Goal: Download file/media

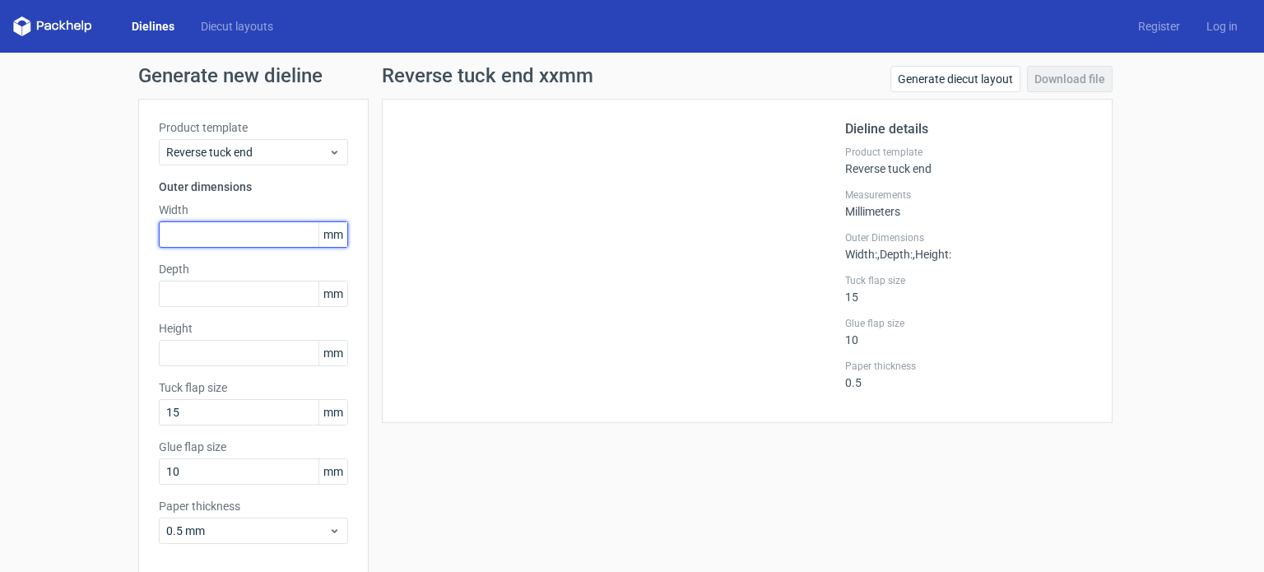
click at [203, 234] on input "text" at bounding box center [253, 234] width 189 height 26
type input "165"
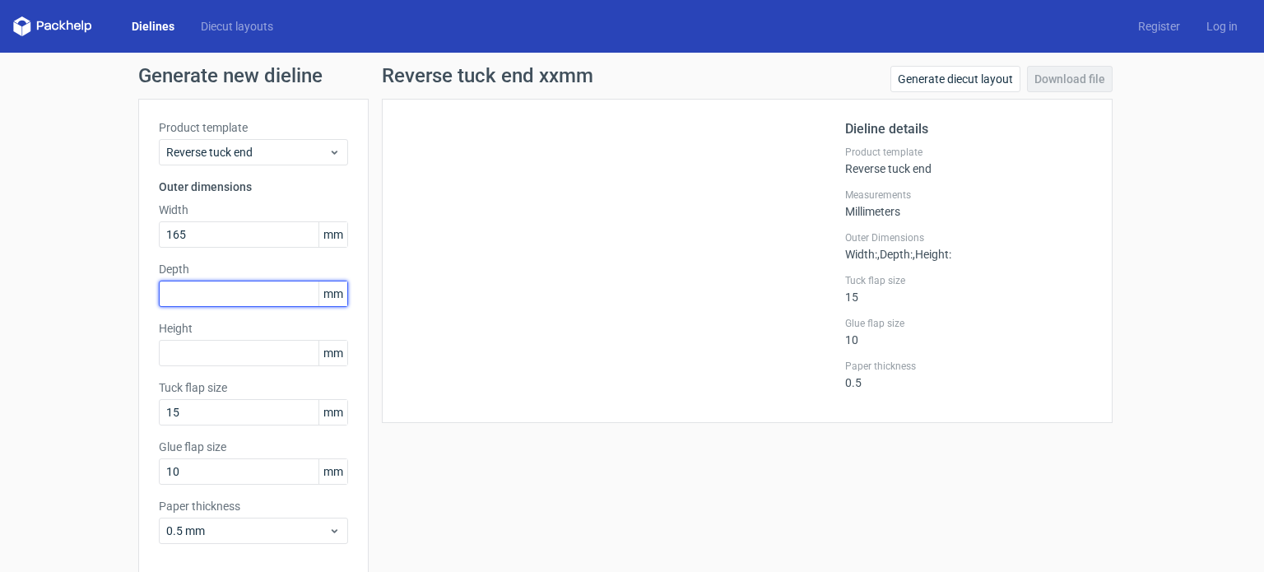
drag, startPoint x: 280, startPoint y: 292, endPoint x: 536, endPoint y: 360, distance: 265.7
click at [277, 293] on input "text" at bounding box center [253, 294] width 189 height 26
type input "34"
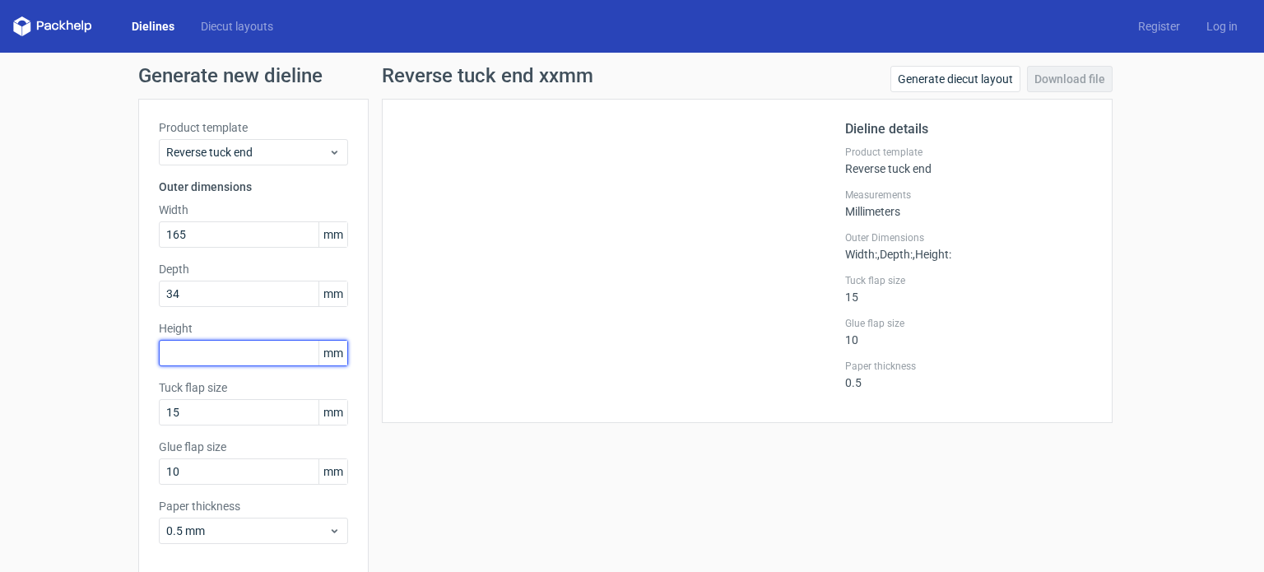
click at [219, 351] on input "text" at bounding box center [253, 353] width 189 height 26
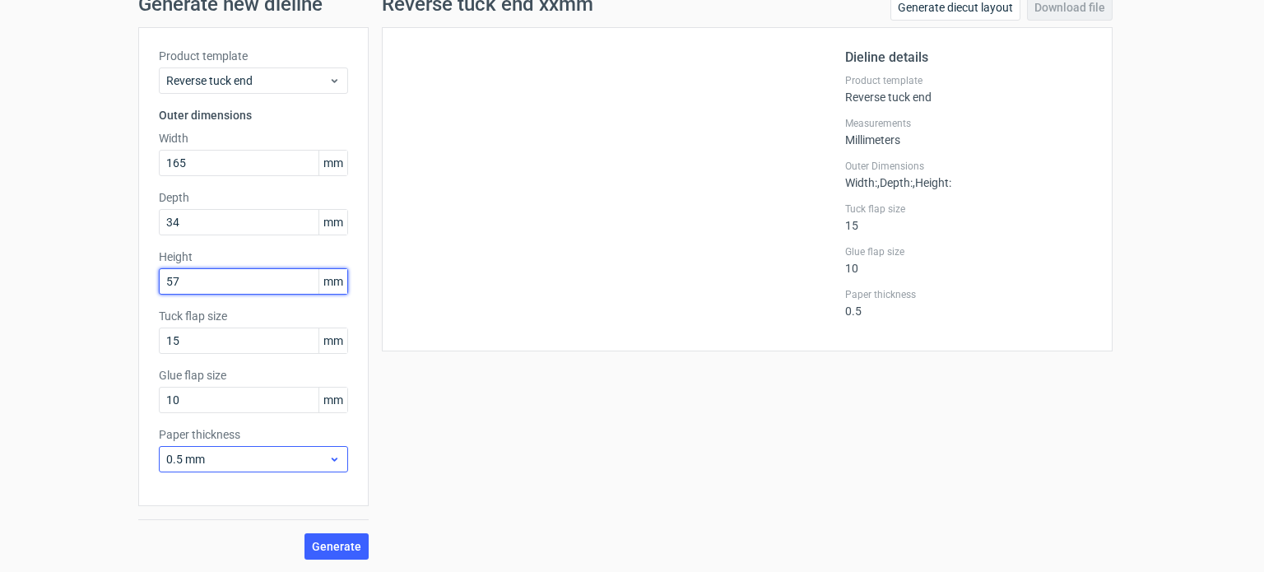
type input "57"
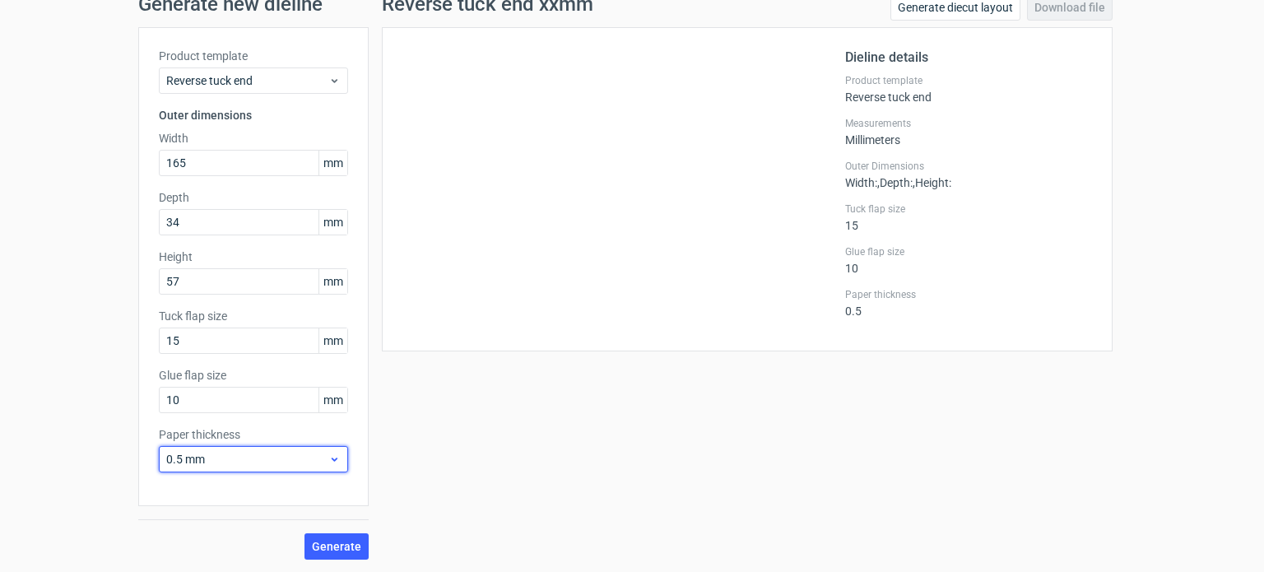
click at [260, 463] on span "0.5 mm" at bounding box center [247, 459] width 162 height 16
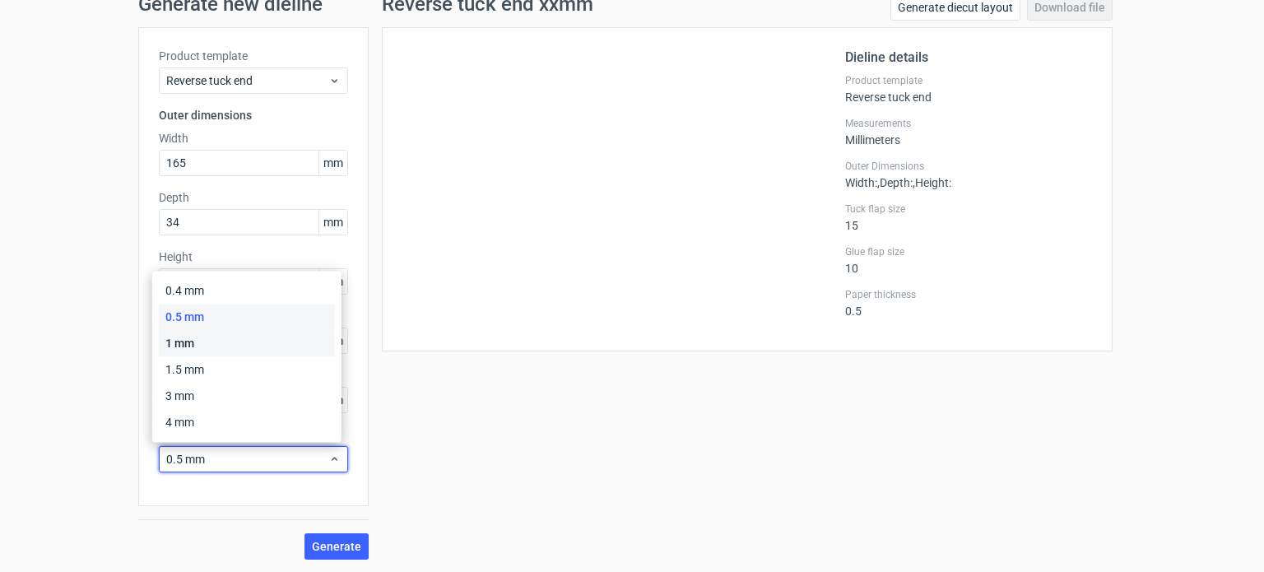
click at [201, 351] on div "1 mm" at bounding box center [247, 343] width 176 height 26
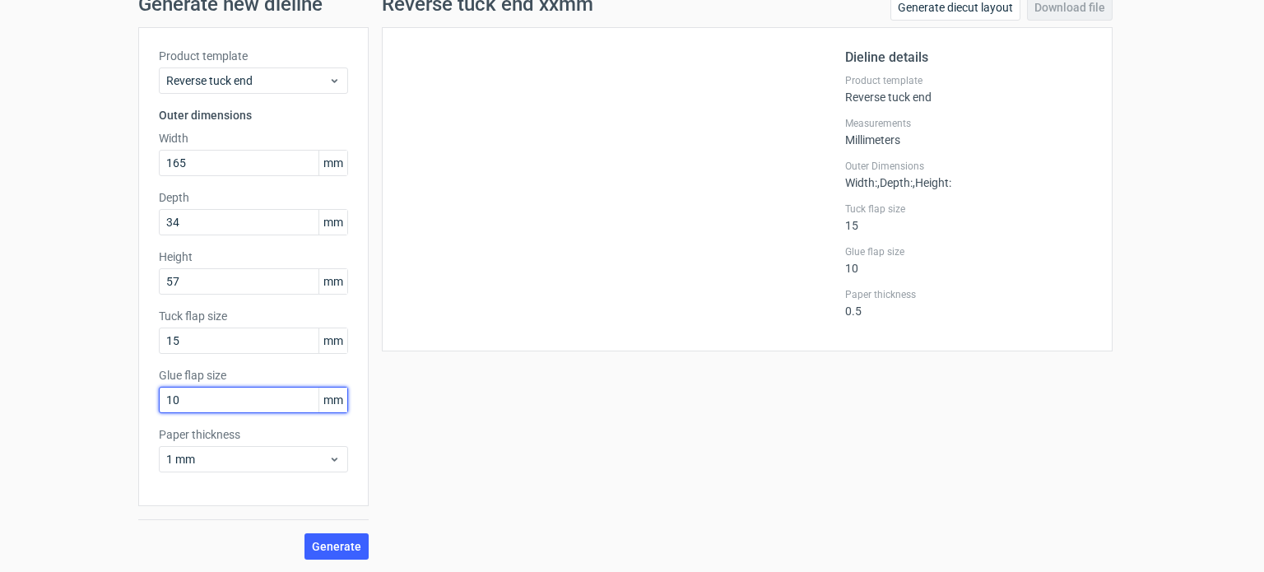
click at [212, 403] on input "10" at bounding box center [253, 400] width 189 height 26
drag, startPoint x: 212, startPoint y: 403, endPoint x: 0, endPoint y: 444, distance: 216.1
click at [0, 444] on div "Generate new dieline Product template Reverse tuck end Outer dimensions Width 1…" at bounding box center [632, 277] width 1264 height 592
type input "12"
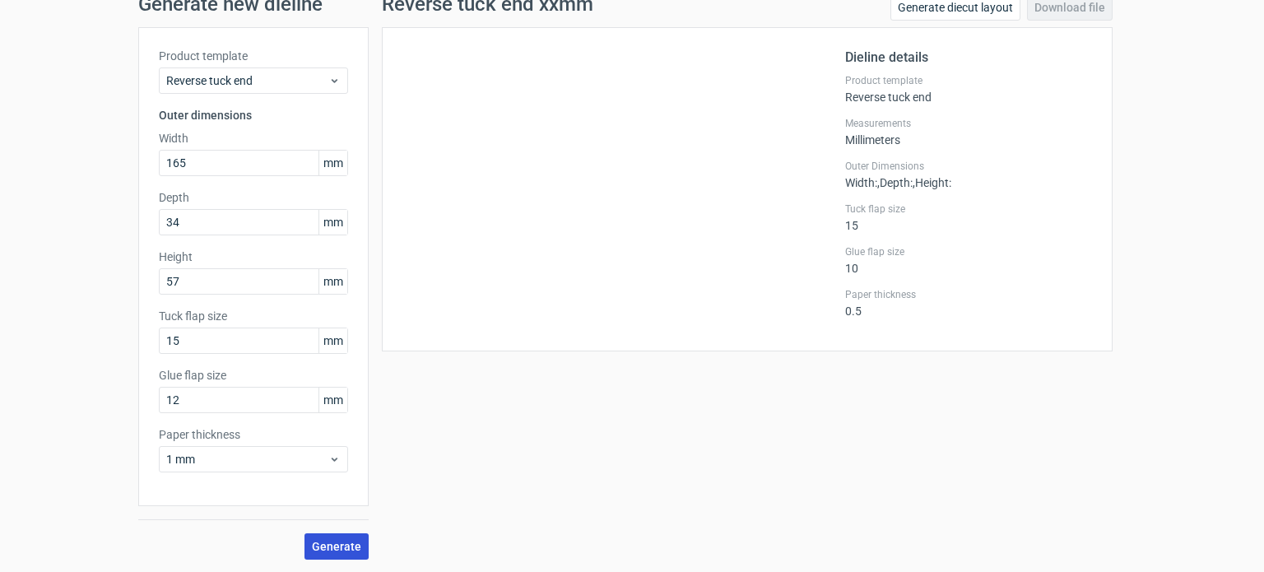
click at [328, 541] on span "Generate" at bounding box center [336, 547] width 49 height 12
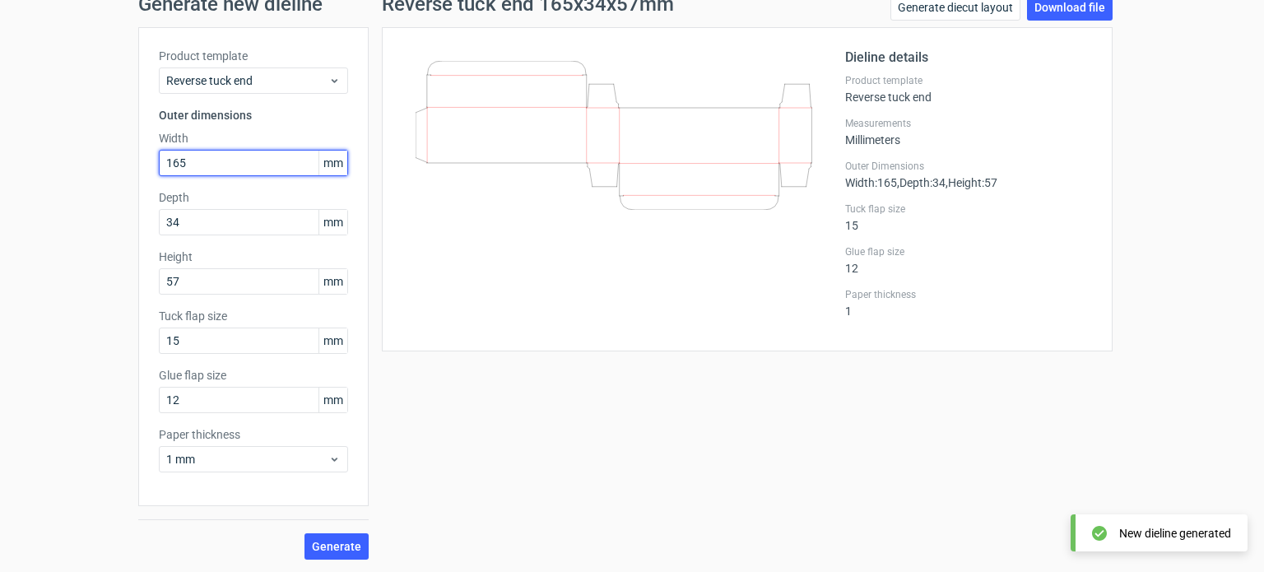
drag, startPoint x: 190, startPoint y: 164, endPoint x: 73, endPoint y: 200, distance: 122.3
click at [73, 200] on div "Generate new dieline Product template Reverse tuck end Outer dimensions Width 1…" at bounding box center [632, 277] width 1264 height 592
type input "57"
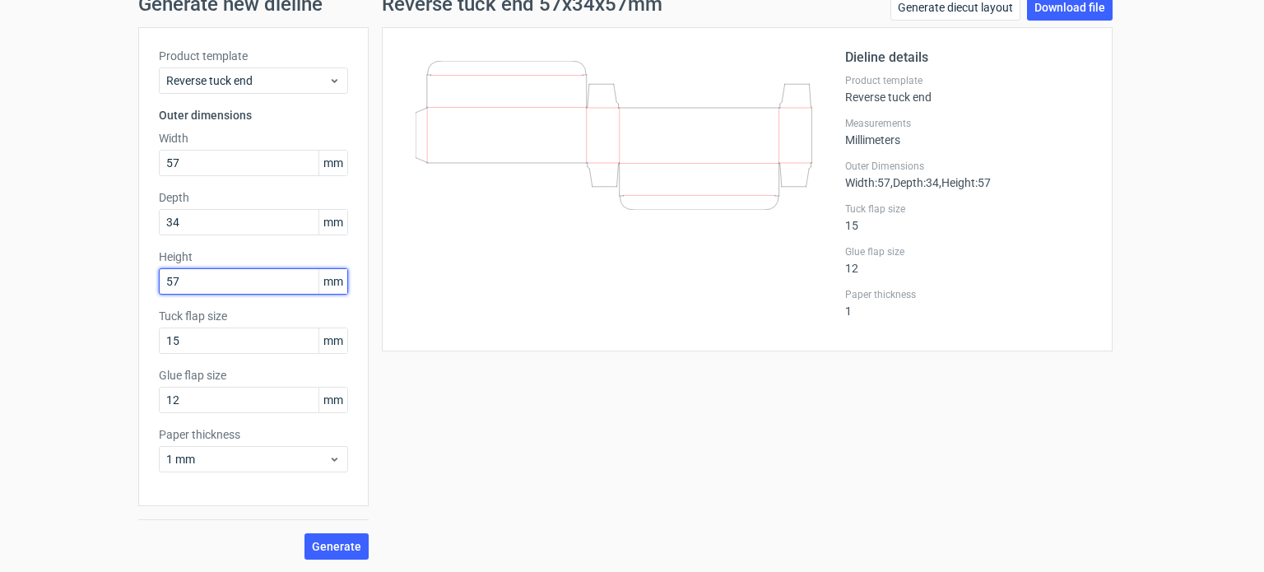
drag, startPoint x: 181, startPoint y: 283, endPoint x: 78, endPoint y: 276, distance: 103.1
click at [79, 275] on div "Generate new dieline Product template Reverse tuck end Outer dimensions Width 5…" at bounding box center [632, 277] width 1264 height 592
type input "165"
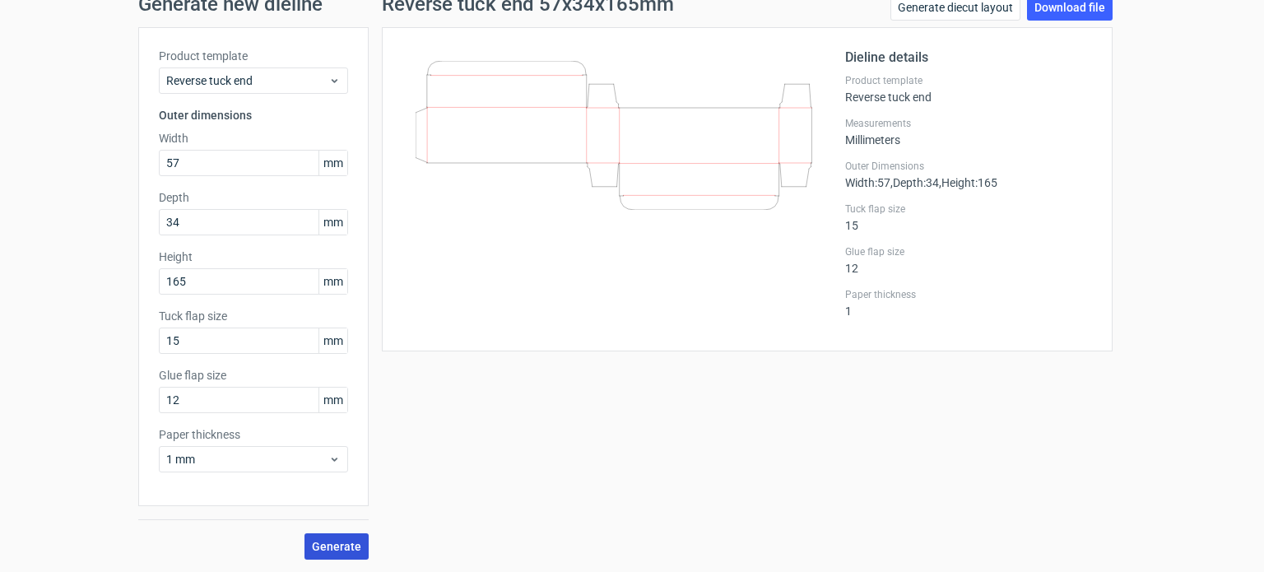
click at [316, 542] on span "Generate" at bounding box center [336, 547] width 49 height 12
click at [1042, 9] on link "Download file" at bounding box center [1070, 7] width 86 height 26
click at [1183, 282] on div "Generate new dieline Product template Reverse tuck end Outer dimensions Width 5…" at bounding box center [632, 277] width 1264 height 592
